Goal: Information Seeking & Learning: Learn about a topic

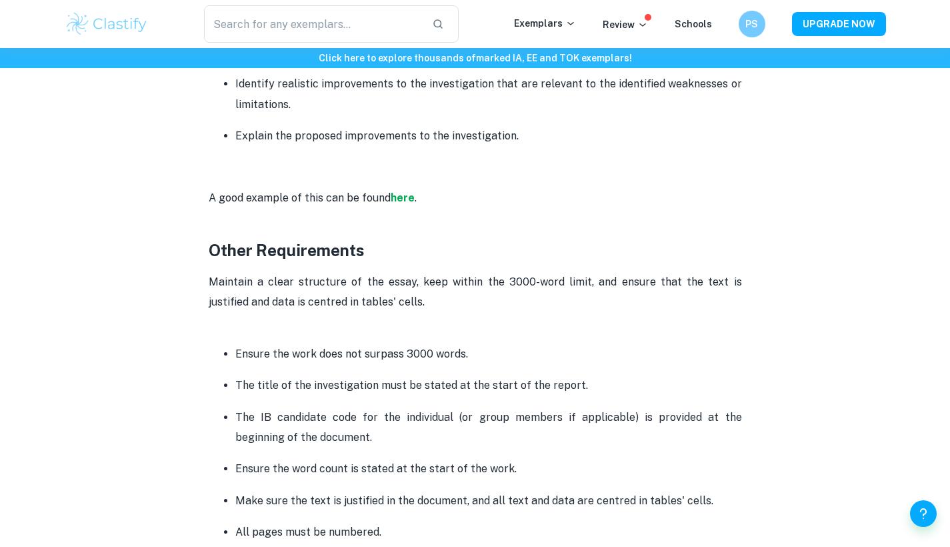
scroll to position [3088, 0]
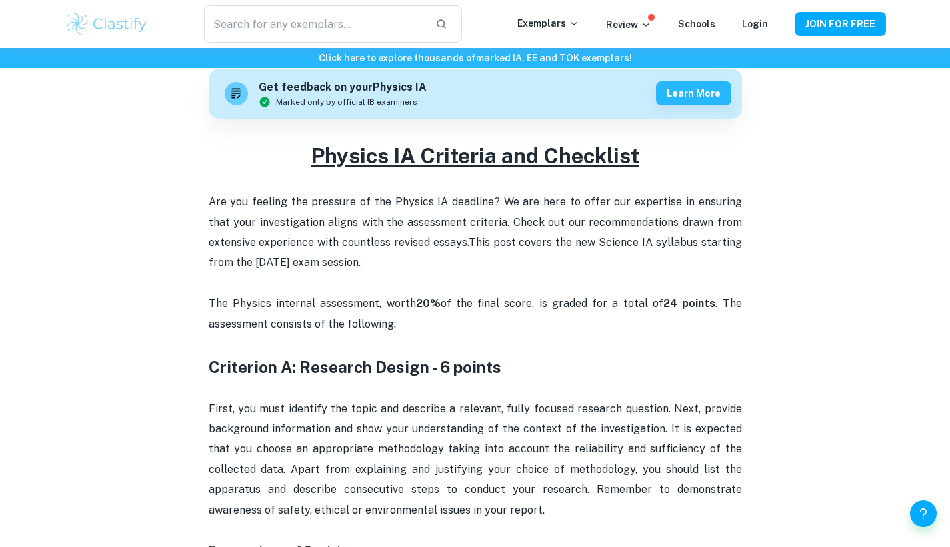
scroll to position [401, 0]
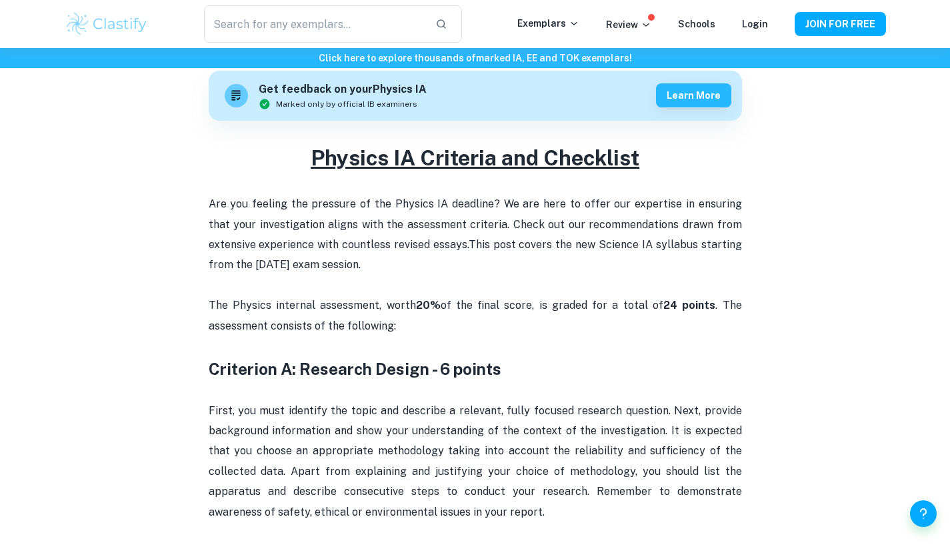
click at [209, 199] on p "Are you feeling the pressure of the Physics IA deadline? We are here to offer o…" at bounding box center [475, 234] width 533 height 81
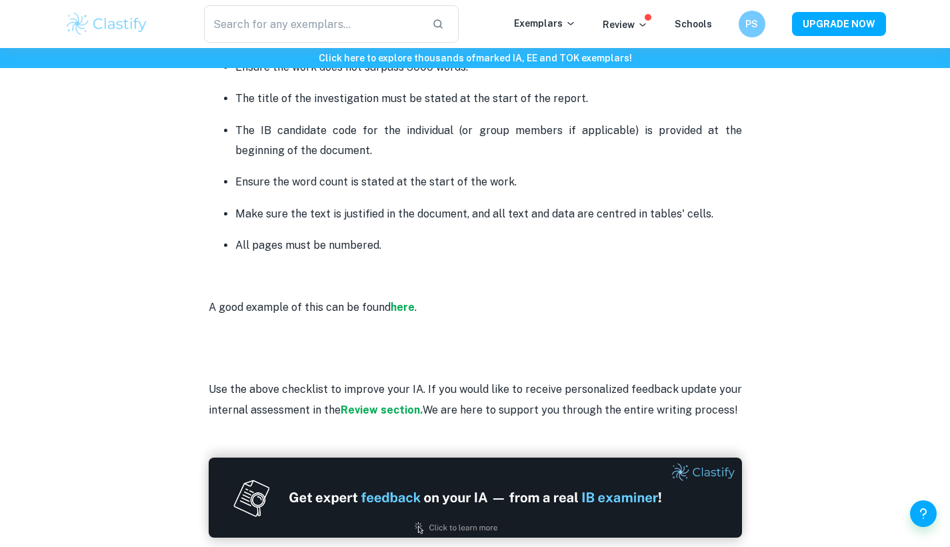
click at [392, 235] on p "All pages must be numbered." at bounding box center [488, 245] width 507 height 20
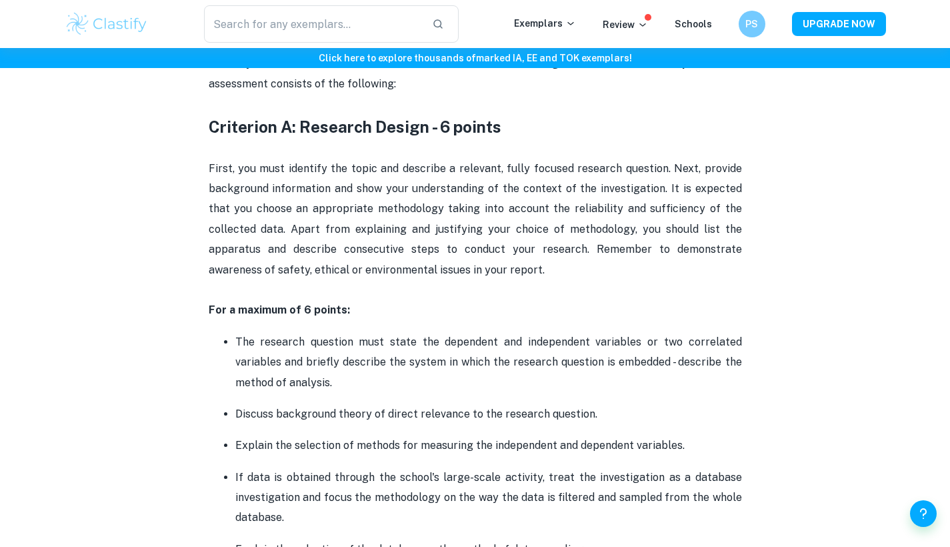
scroll to position [559, 0]
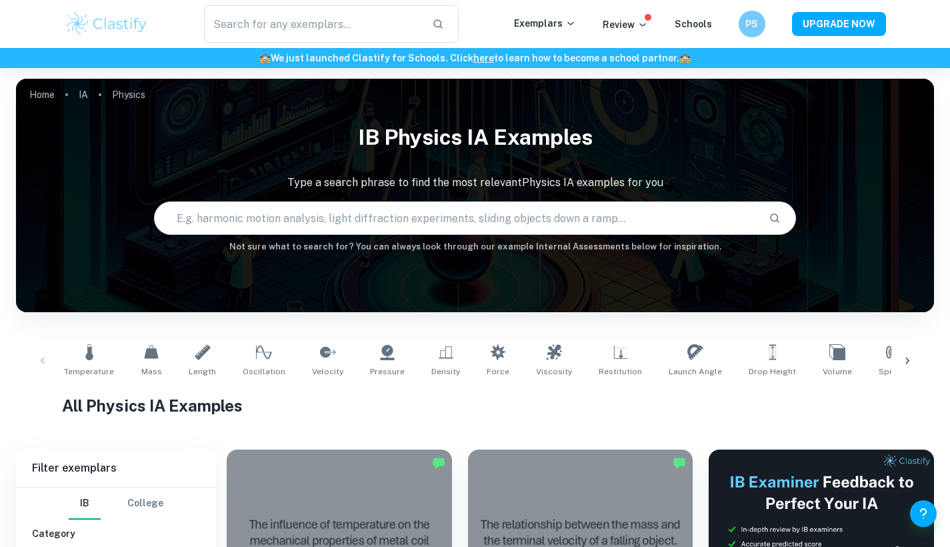
scroll to position [420, 0]
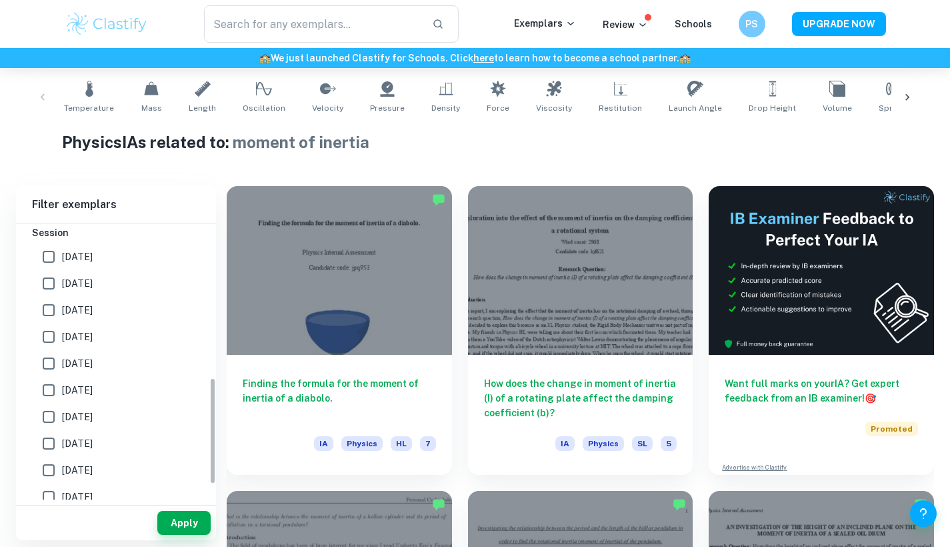
scroll to position [394, 0]
drag, startPoint x: 47, startPoint y: 262, endPoint x: 47, endPoint y: 274, distance: 12.0
click at [47, 262] on input "May 2026" at bounding box center [48, 258] width 27 height 27
checkbox input "true"
click at [48, 290] on input "May 2025" at bounding box center [48, 284] width 27 height 27
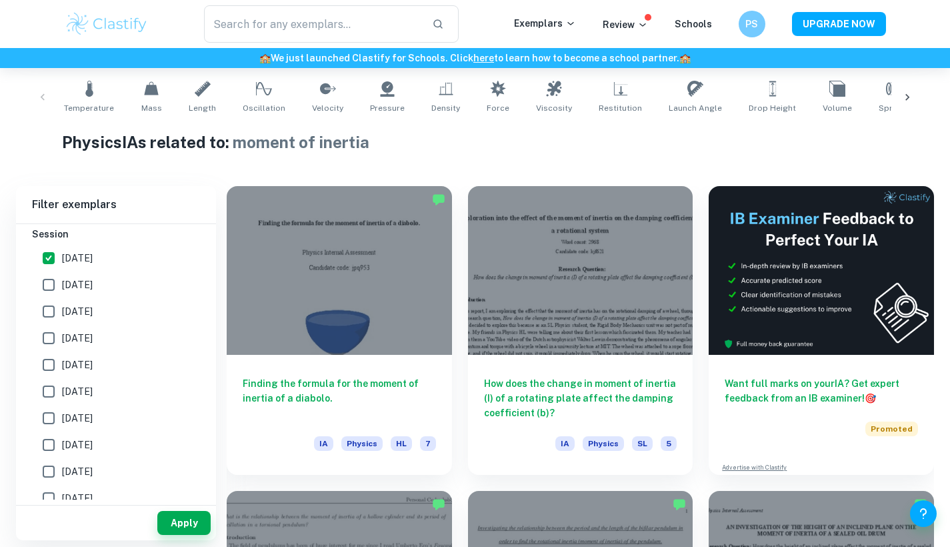
checkbox input "true"
click at [51, 308] on input "November 2024" at bounding box center [48, 311] width 27 height 27
click at [50, 309] on input "November 2024" at bounding box center [48, 311] width 27 height 27
checkbox input "false"
click at [187, 533] on button "Apply" at bounding box center [183, 523] width 53 height 24
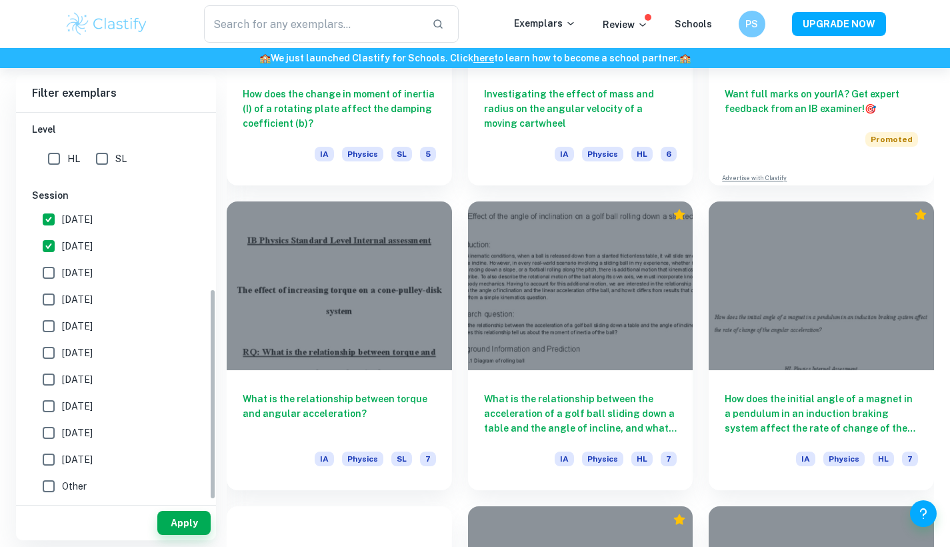
scroll to position [555, 0]
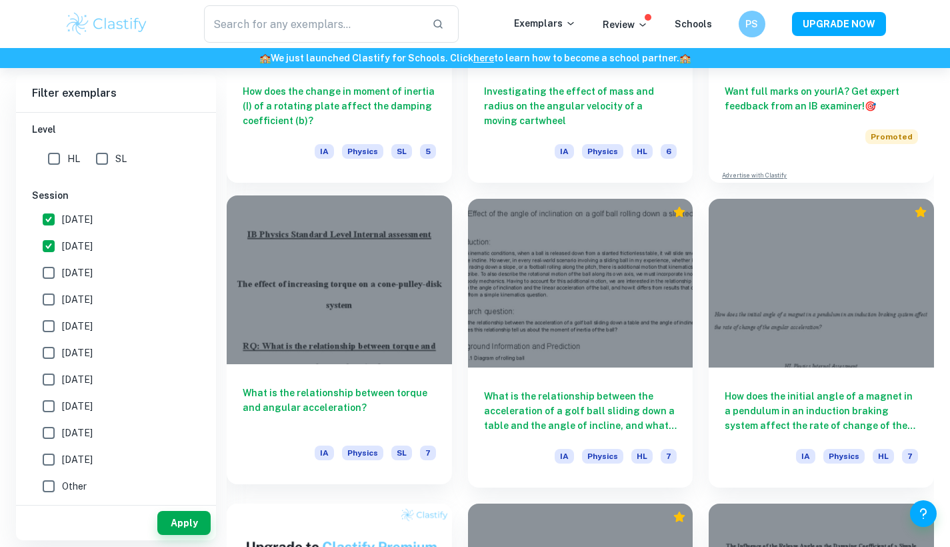
click at [396, 387] on h6 "What is the relationship between torque and angular acceleration?" at bounding box center [339, 407] width 193 height 44
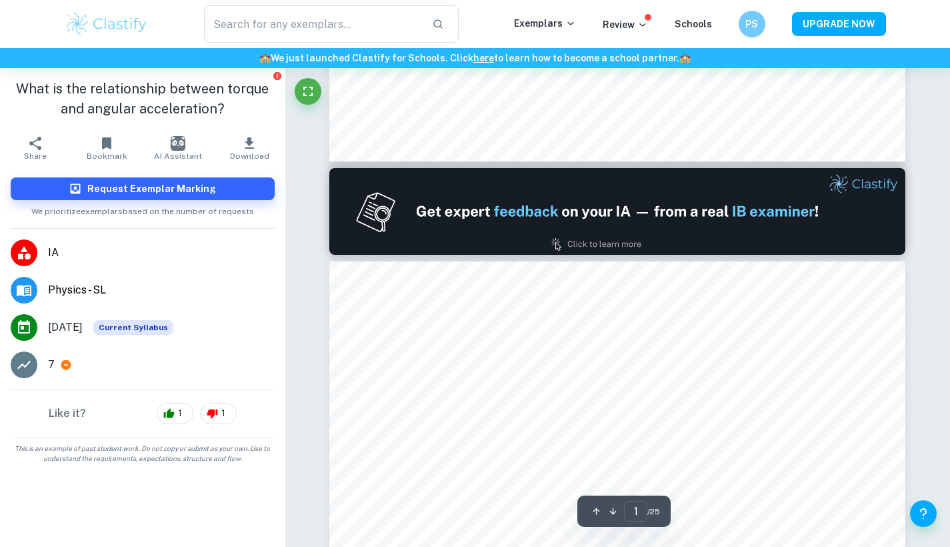
type input "2"
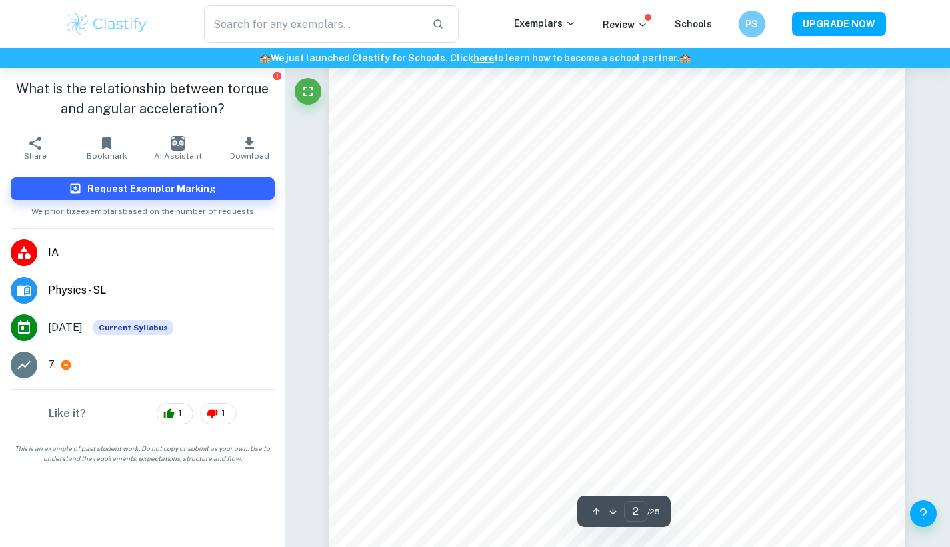
scroll to position [981, 0]
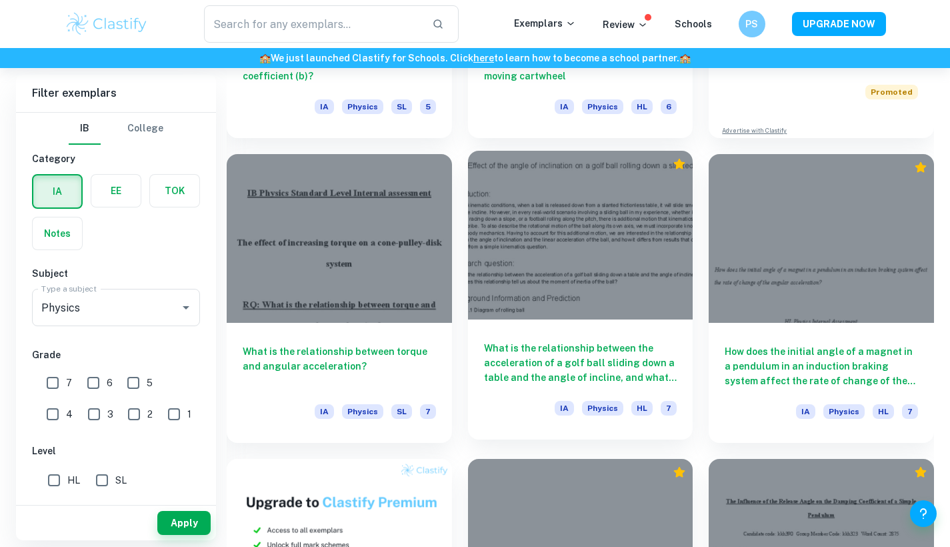
scroll to position [597, 0]
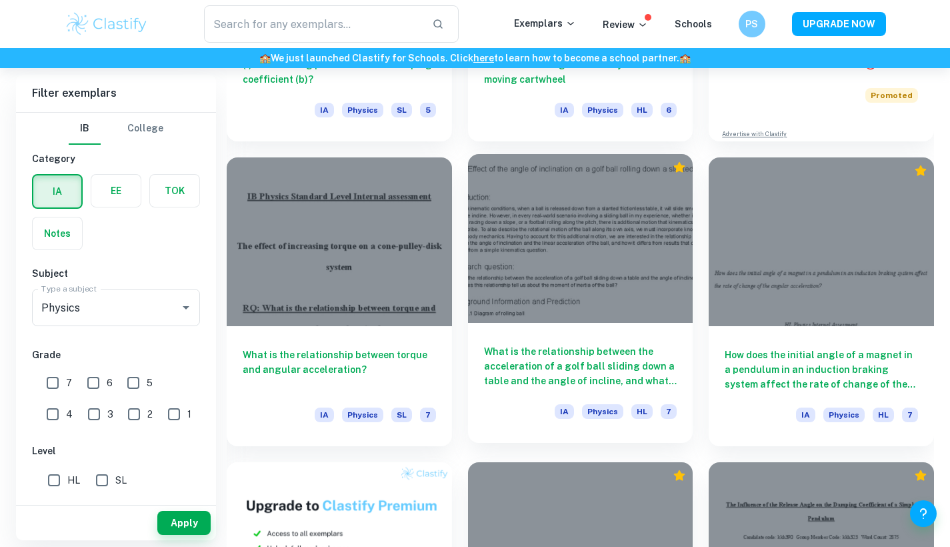
click at [611, 387] on h6 "What is the relationship between the acceleration of a golf ball sliding down a…" at bounding box center [580, 366] width 193 height 44
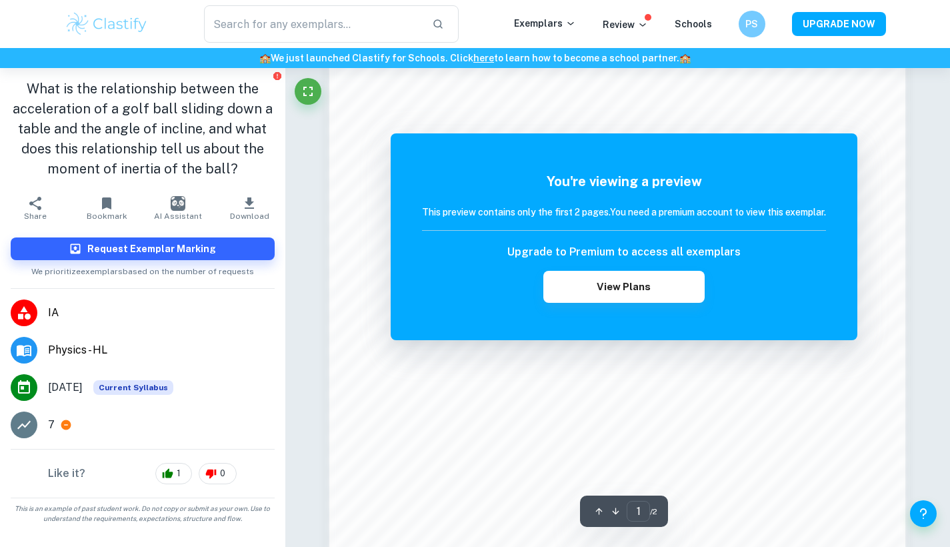
scroll to position [1164, 0]
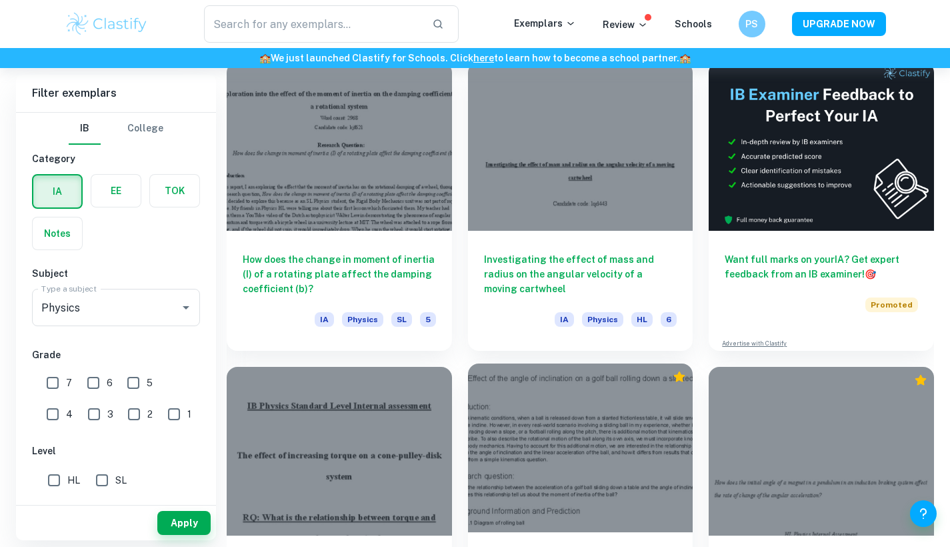
scroll to position [389, 0]
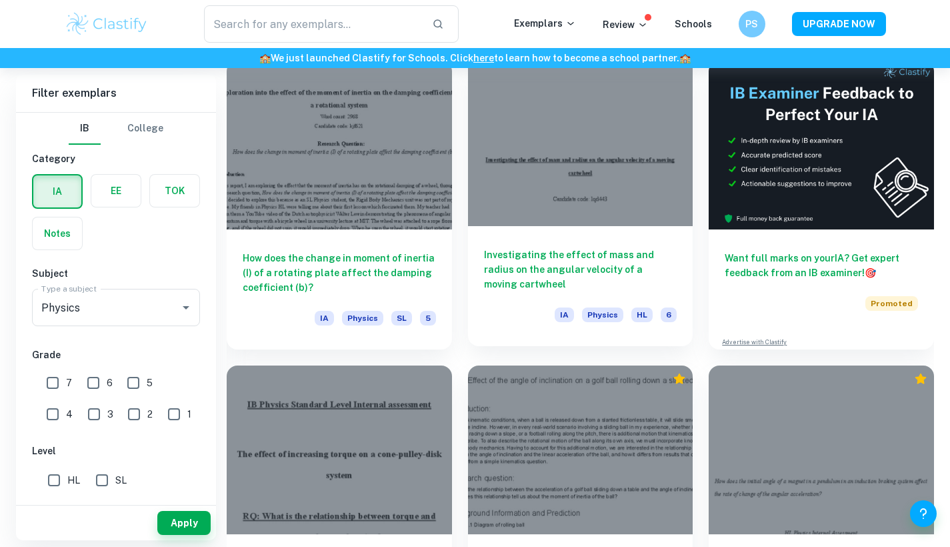
click at [581, 281] on h6 "Investigating the effect of mass and radius on the angular velocity of a moving…" at bounding box center [580, 269] width 193 height 44
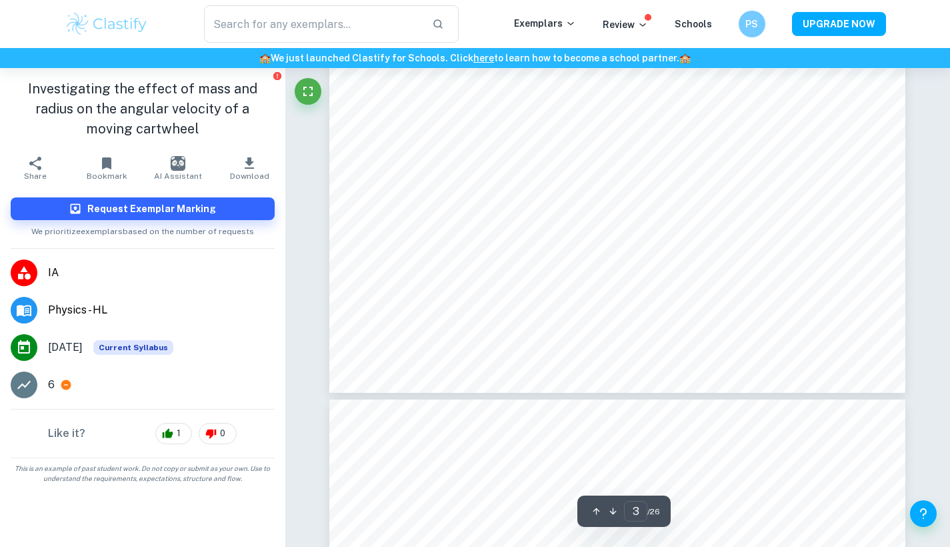
type input "4"
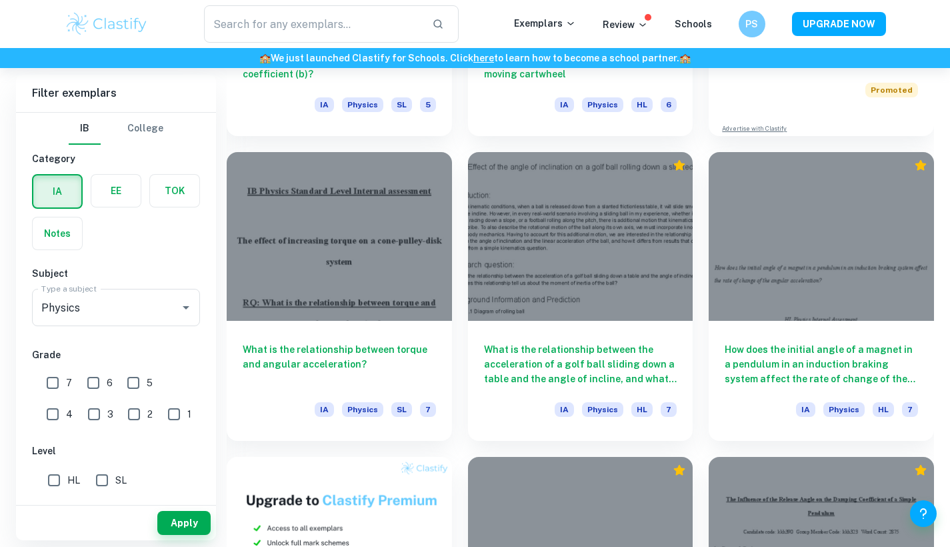
scroll to position [599, 0]
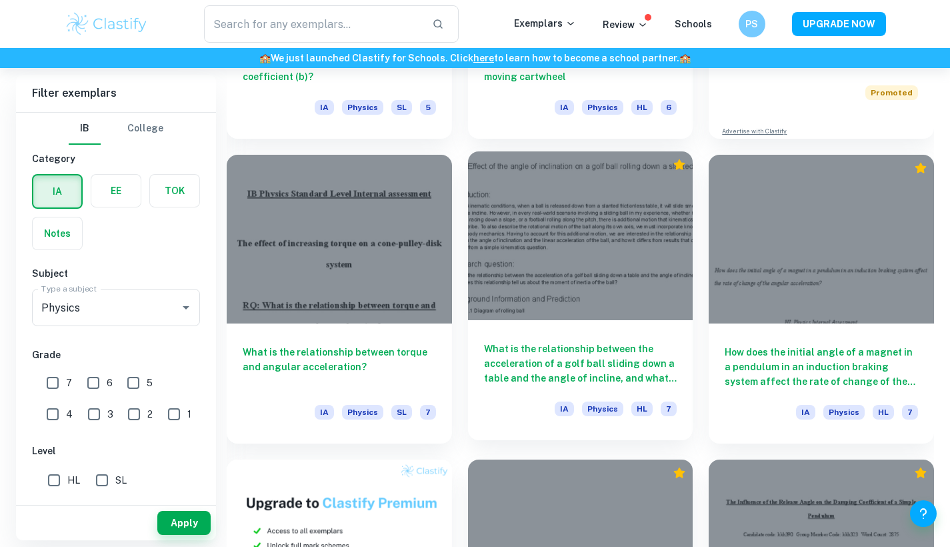
click at [516, 375] on h6 "What is the relationship between the acceleration of a golf ball sliding down a…" at bounding box center [580, 363] width 193 height 44
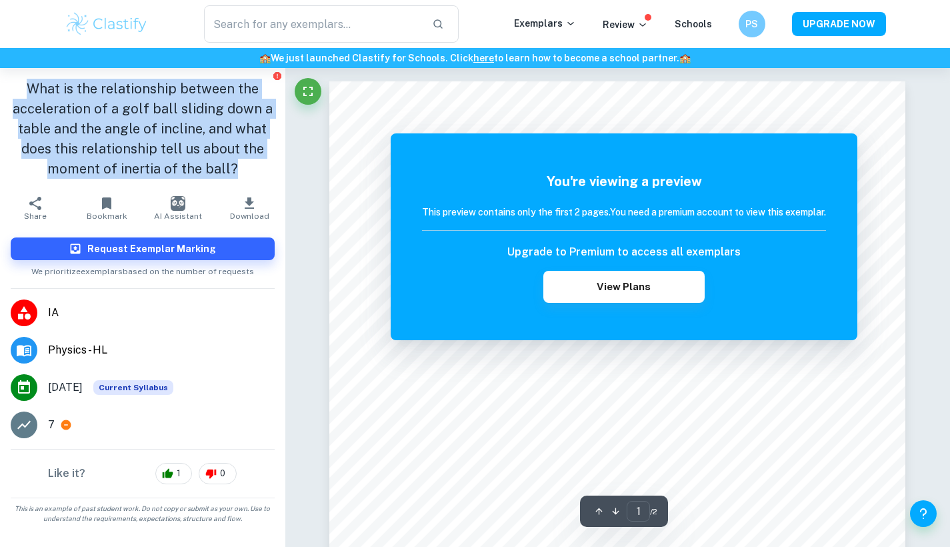
drag, startPoint x: 33, startPoint y: 89, endPoint x: 231, endPoint y: 160, distance: 210.2
click at [231, 160] on h1 "What is the relationship between the acceleration of a golf ball sliding down a…" at bounding box center [143, 129] width 264 height 100
copy h1 "What is the relationship between the acceleration of a golf ball sliding down a…"
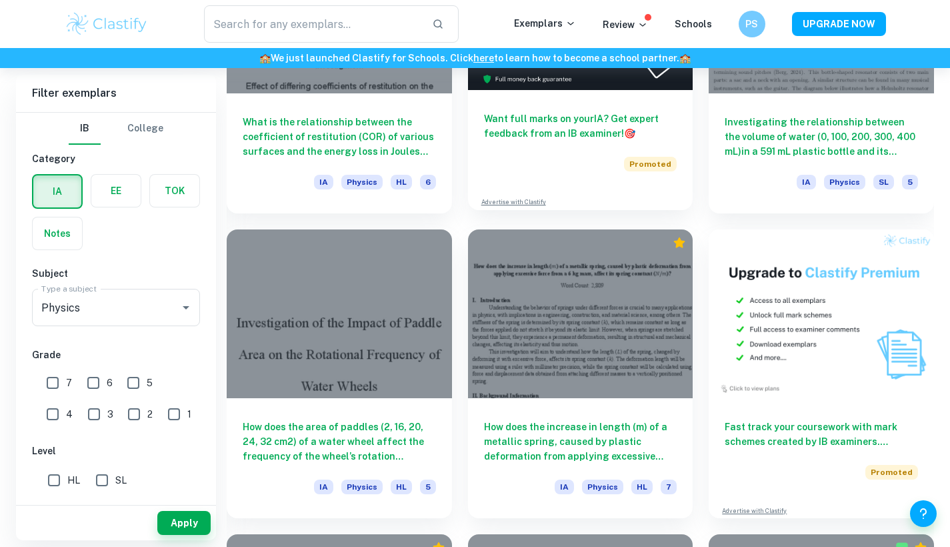
scroll to position [3882, 0]
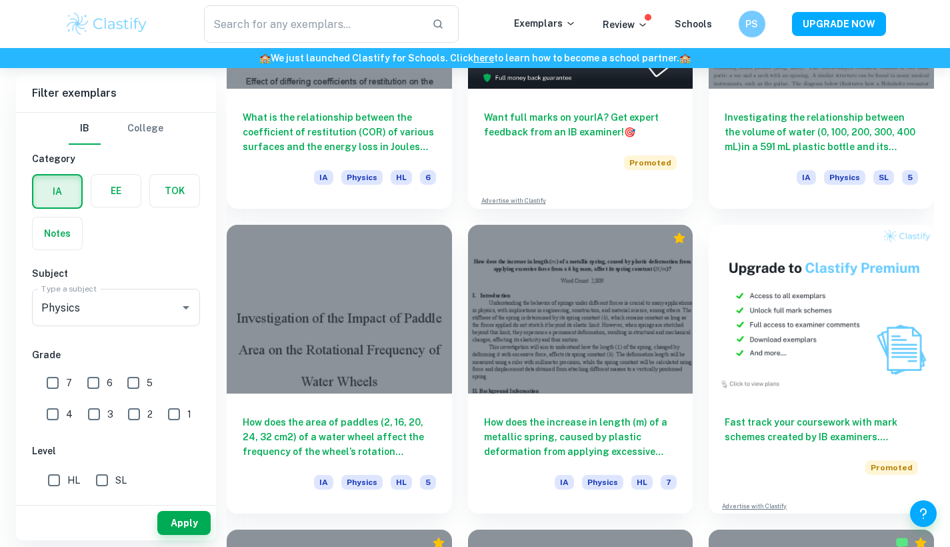
click at [57, 380] on input "7" at bounding box center [52, 382] width 27 height 27
checkbox input "true"
click at [91, 383] on input "6" at bounding box center [93, 382] width 27 height 27
checkbox input "true"
click at [176, 529] on button "Apply" at bounding box center [183, 523] width 53 height 24
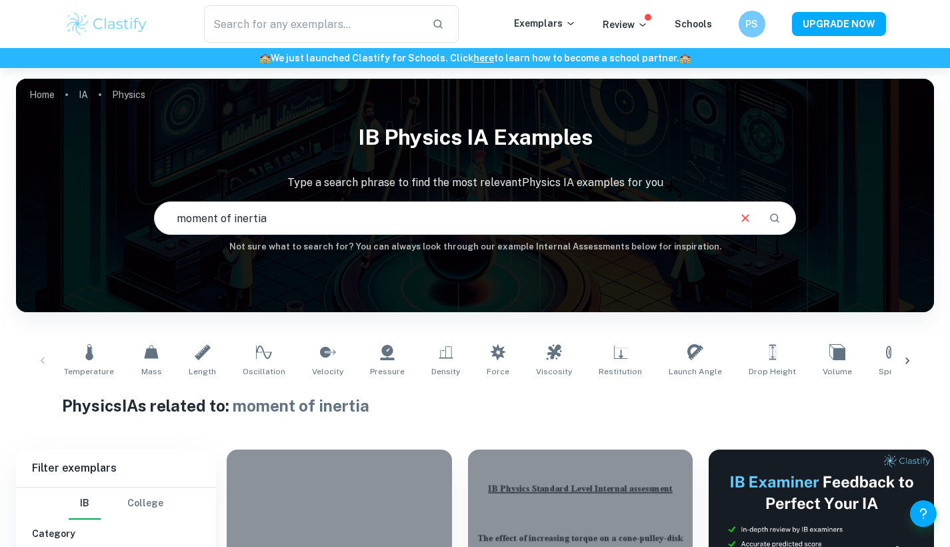
scroll to position [0, 0]
click at [181, 215] on input "moment of inertia" at bounding box center [441, 217] width 573 height 37
type input "mass and moment of inertia"
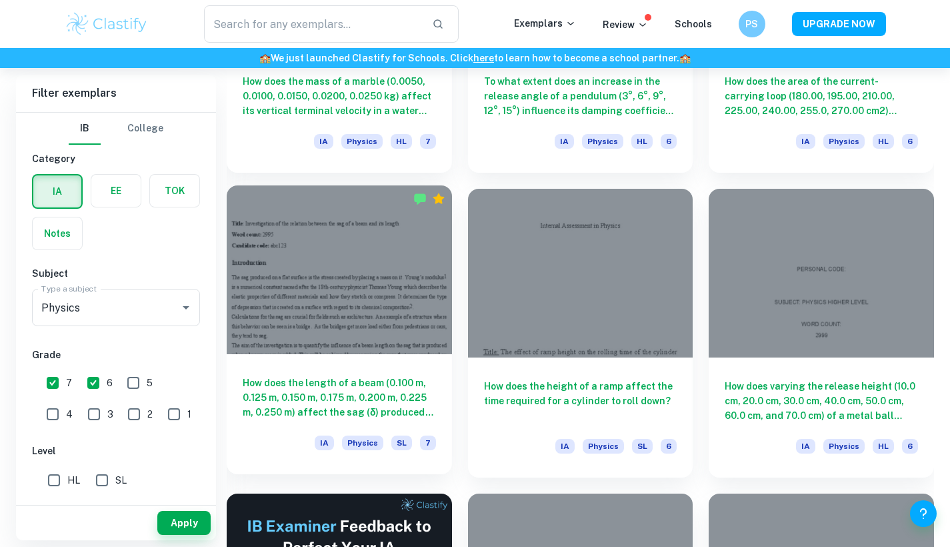
scroll to position [1784, 0]
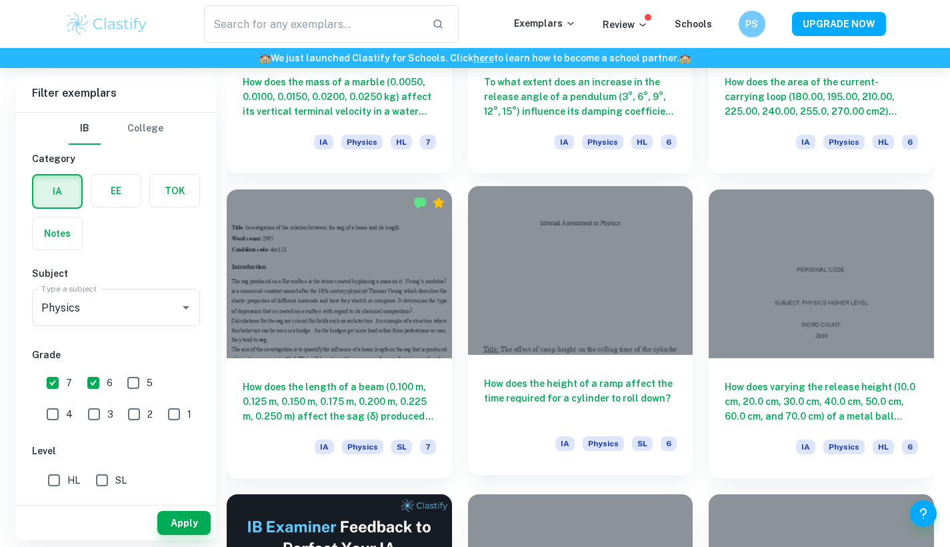
click at [571, 389] on h6 "How does the height of a ramp affect the time required for a cylinder to roll d…" at bounding box center [580, 398] width 193 height 44
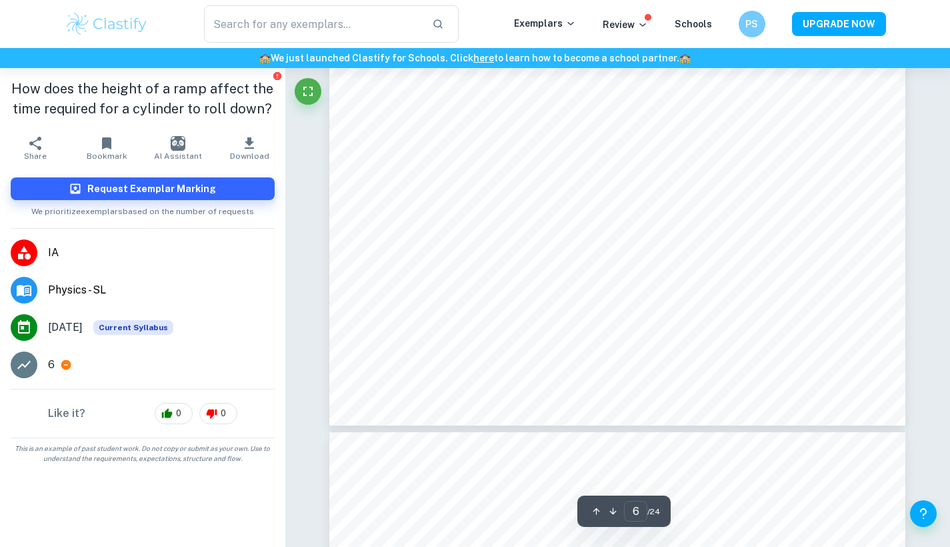
scroll to position [4345, 1]
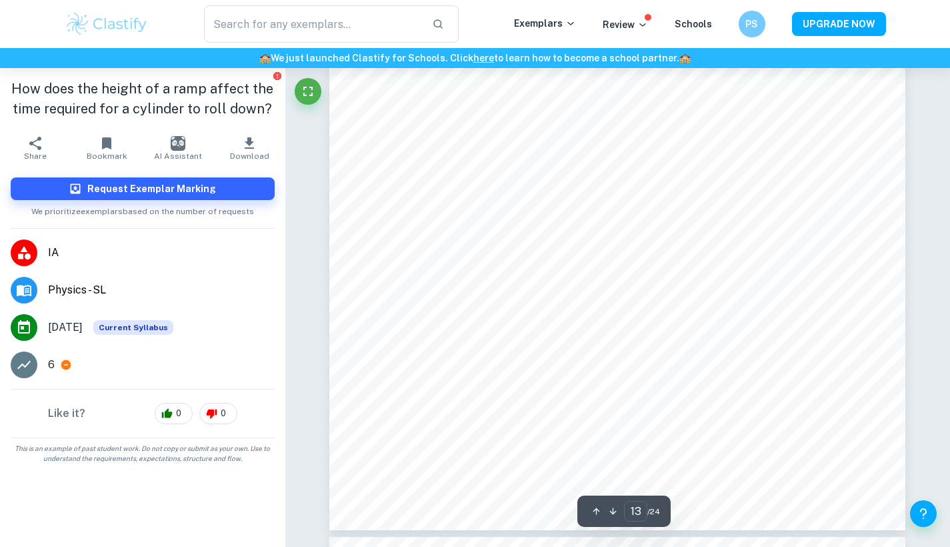
type input "14"
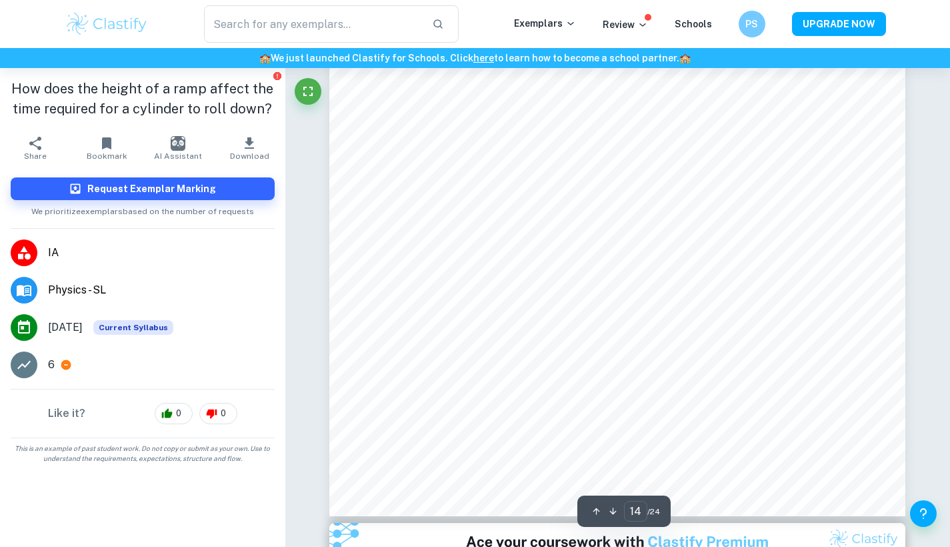
scroll to position [10367, 0]
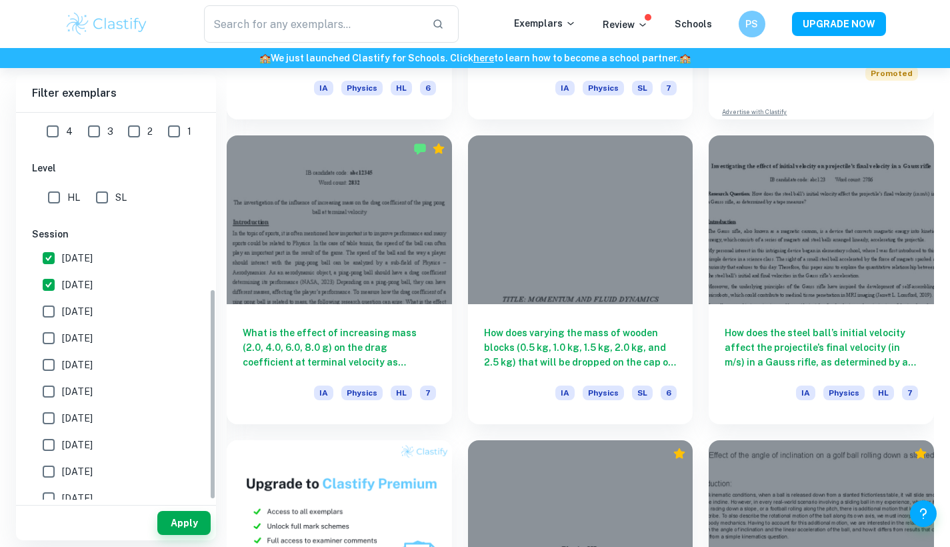
scroll to position [267, 0]
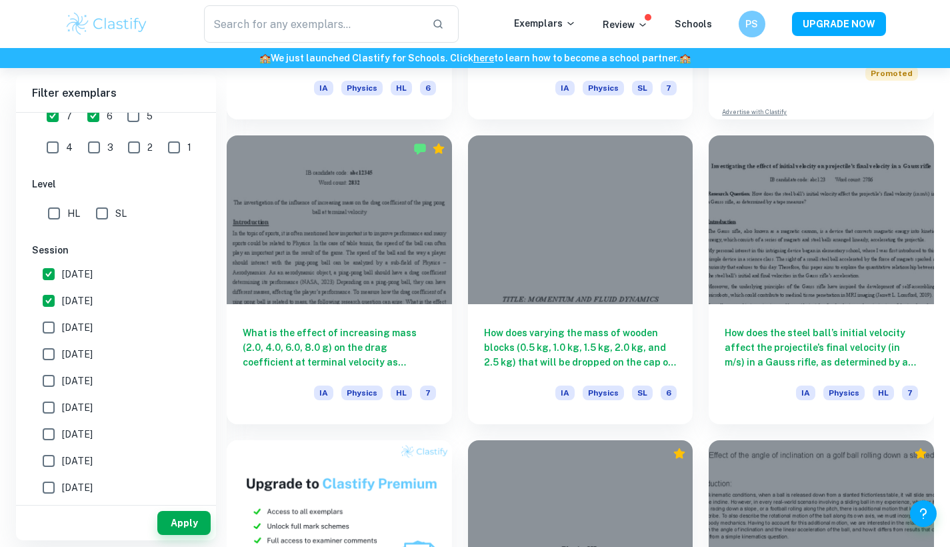
click at [45, 332] on input "November 2024" at bounding box center [48, 327] width 27 height 27
checkbox input "true"
click at [48, 355] on input "May 2024" at bounding box center [48, 354] width 27 height 27
checkbox input "true"
click at [51, 373] on input "November 2023" at bounding box center [48, 380] width 27 height 27
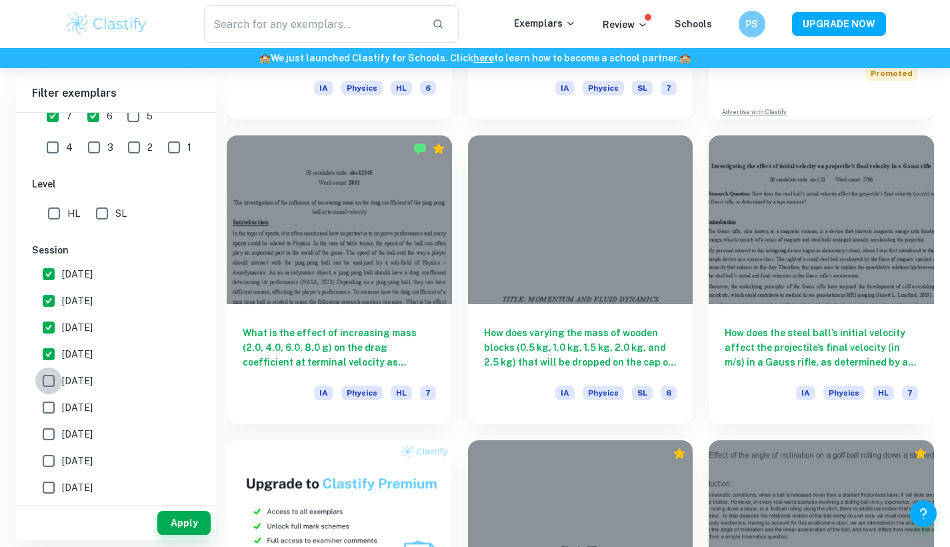
checkbox input "true"
click at [51, 409] on input "May 2023" at bounding box center [48, 407] width 27 height 27
checkbox input "true"
click at [185, 524] on button "Apply" at bounding box center [183, 523] width 53 height 24
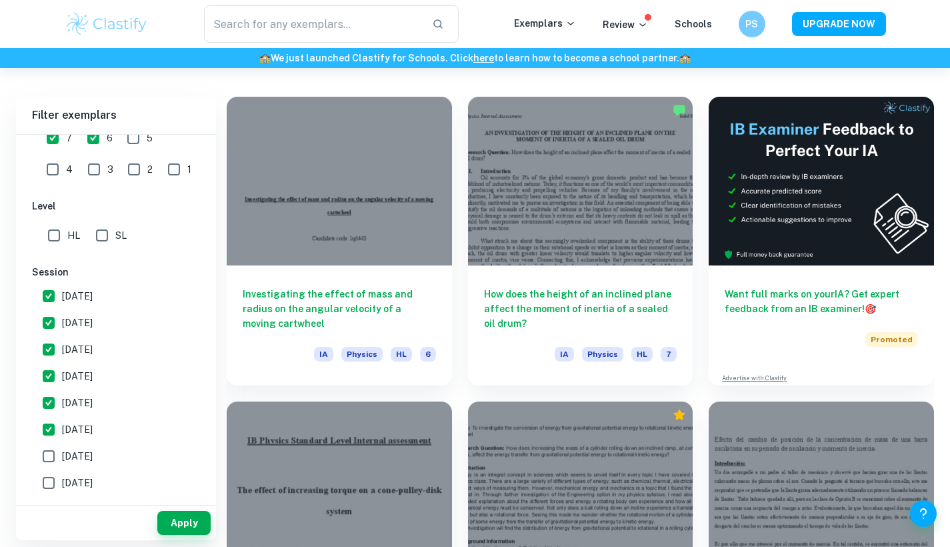
scroll to position [353, 0]
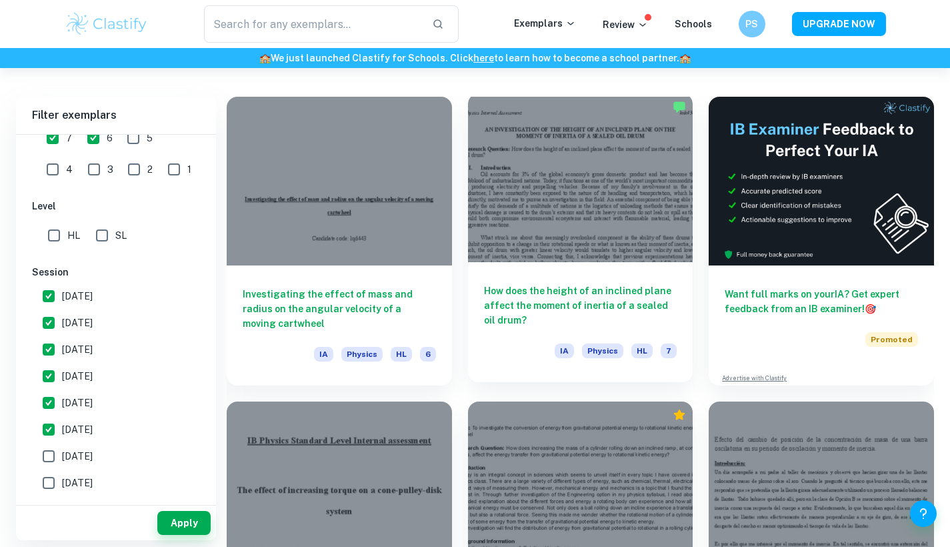
click at [632, 322] on h6 "How does the height of an inclined plane affect the moment of inertia of a seal…" at bounding box center [580, 305] width 193 height 44
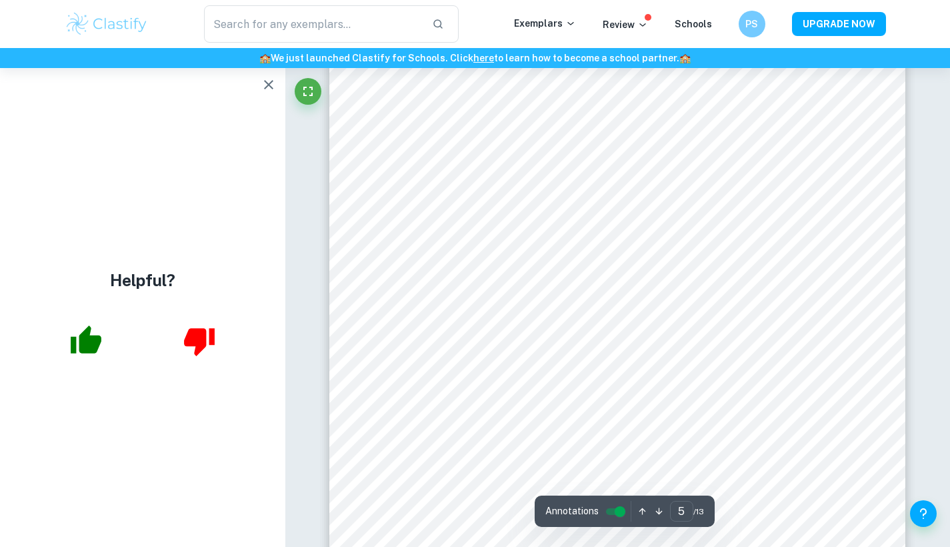
scroll to position [3422, 0]
type input "4"
